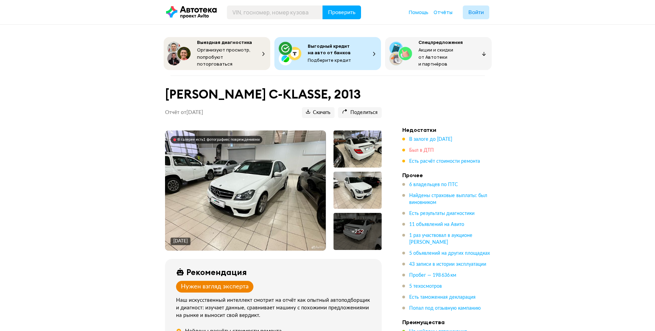
click at [428, 149] on span "Был в ДТП" at bounding box center [421, 150] width 25 height 5
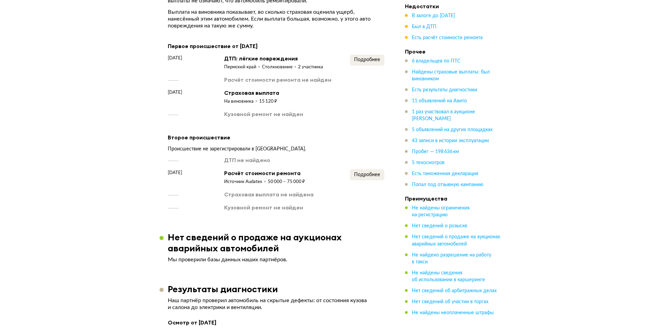
scroll to position [1168, 0]
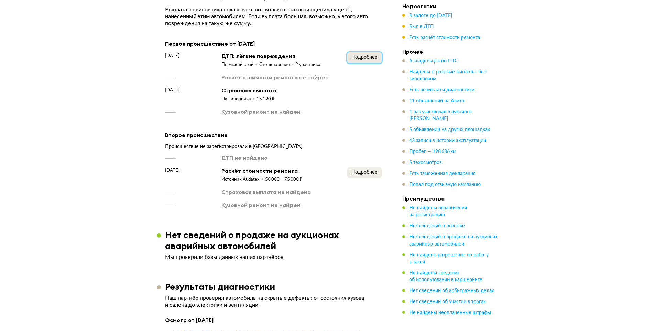
click at [354, 55] on span "Подробнее" at bounding box center [364, 57] width 26 height 5
click at [363, 55] on span "Подробнее" at bounding box center [364, 57] width 26 height 5
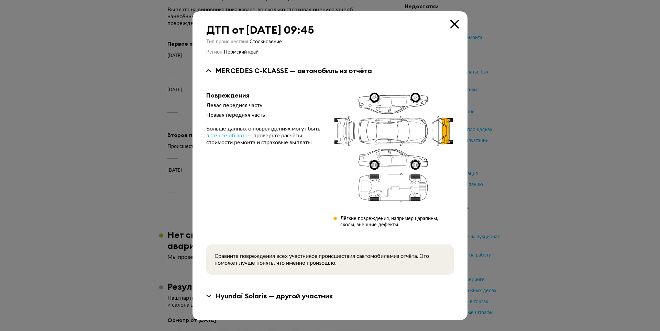
click at [224, 297] on div "Hyundai Solaris — другой участник" at bounding box center [274, 296] width 118 height 9
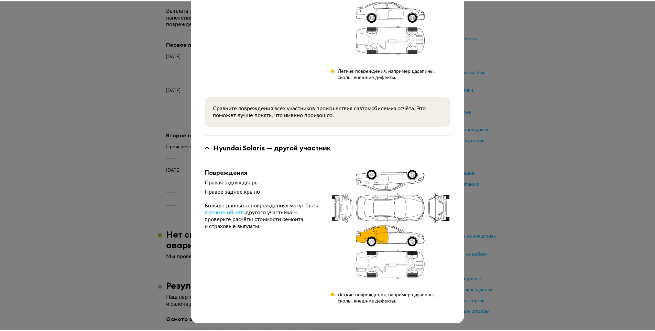
scroll to position [144, 0]
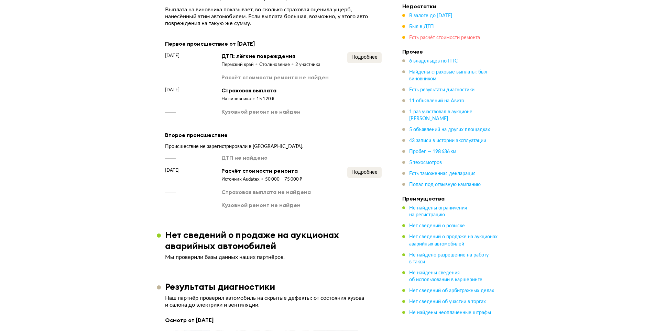
click at [437, 39] on span "Есть расчёт стоимости ремонта" at bounding box center [444, 37] width 71 height 5
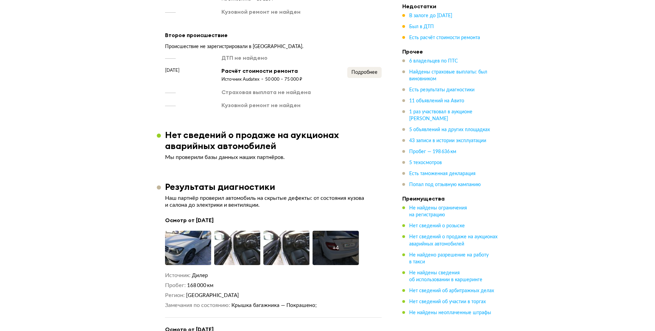
scroll to position [1284, 0]
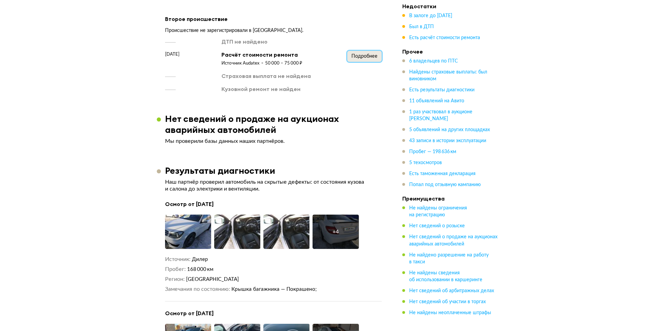
click at [368, 54] on span "Подробнее" at bounding box center [364, 56] width 26 height 5
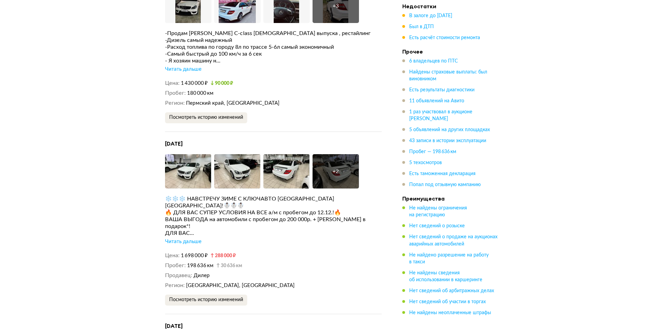
scroll to position [3210, 0]
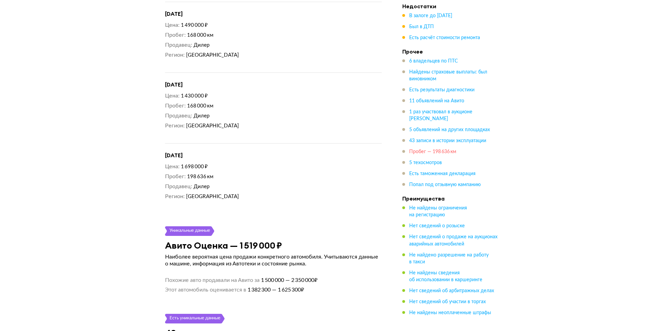
click at [446, 150] on span "Пробег — 198 636 км" at bounding box center [432, 152] width 47 height 5
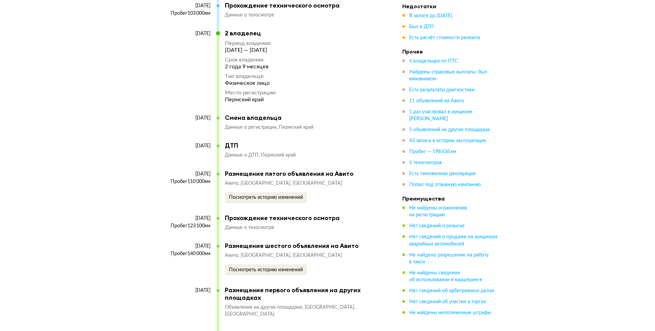
scroll to position [0, 0]
